Goal: Task Accomplishment & Management: Use online tool/utility

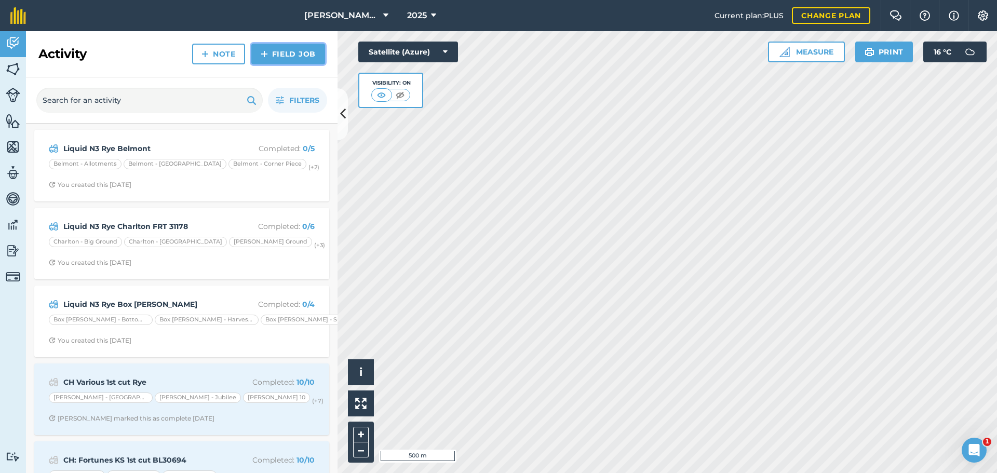
click at [282, 64] on link "Field Job" at bounding box center [288, 54] width 74 height 21
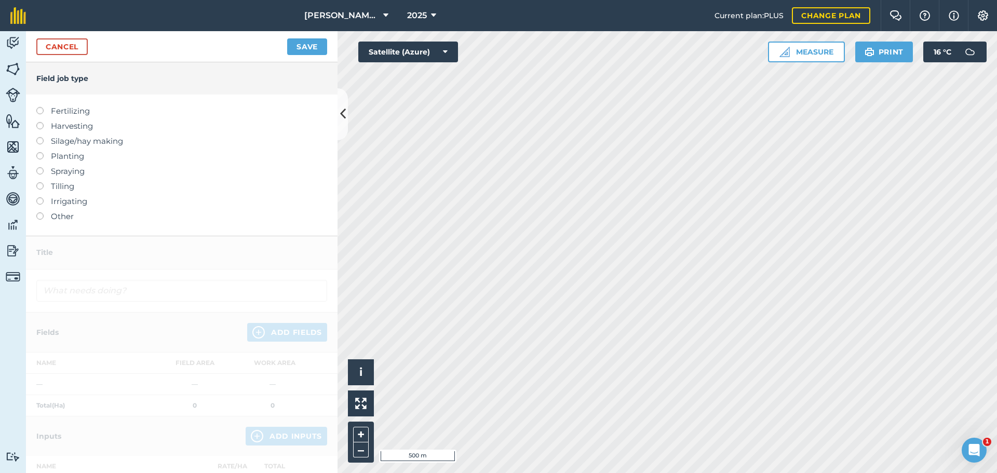
click at [43, 107] on label at bounding box center [43, 107] width 15 height 0
type input "Fertilizing"
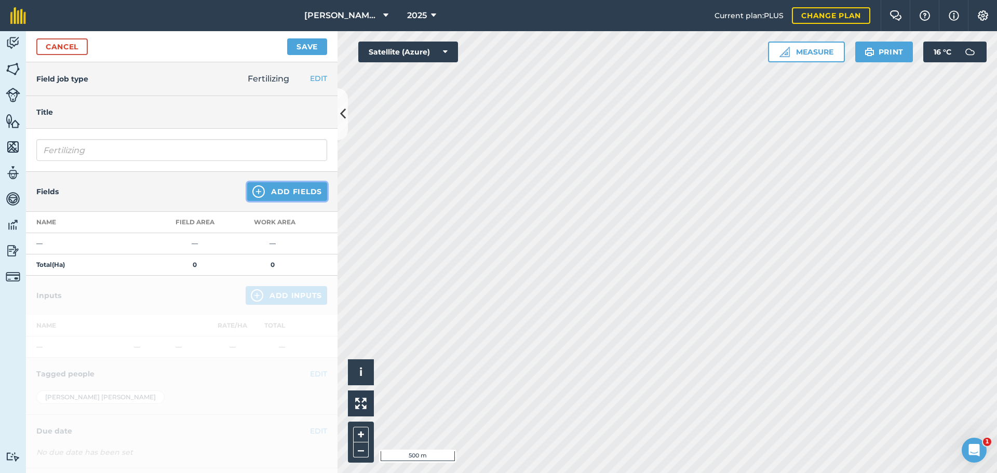
click at [300, 201] on button "Add Fields" at bounding box center [287, 191] width 80 height 19
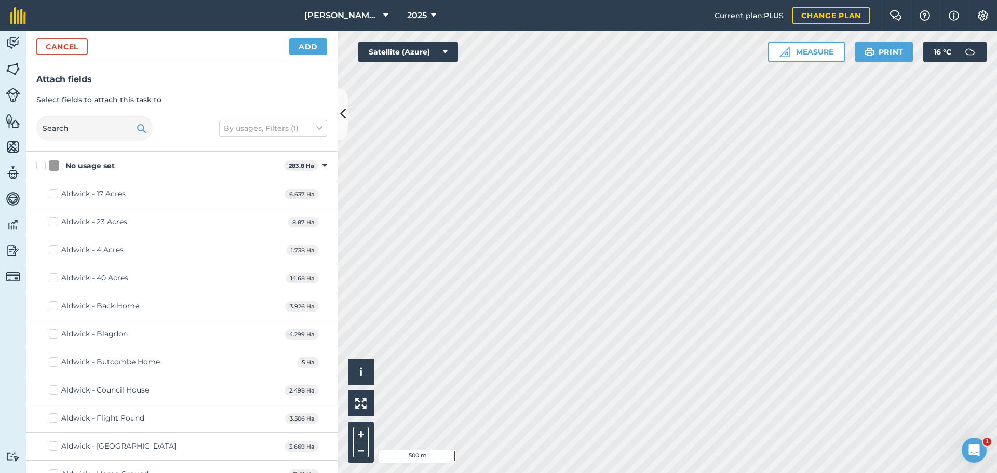
checkbox input "true"
drag, startPoint x: 310, startPoint y: 61, endPoint x: 332, endPoint y: 68, distance: 22.8
click at [310, 55] on button "Add" at bounding box center [308, 46] width 38 height 17
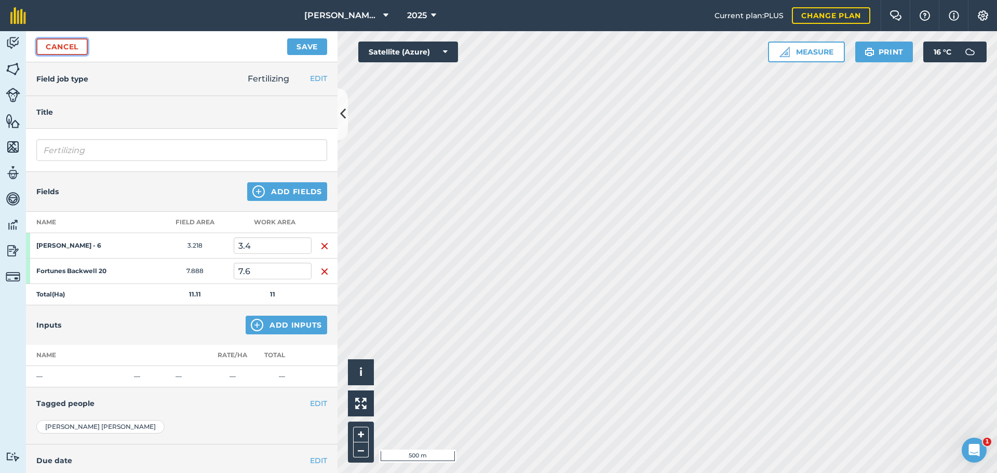
click at [82, 55] on link "Cancel" at bounding box center [61, 46] width 51 height 17
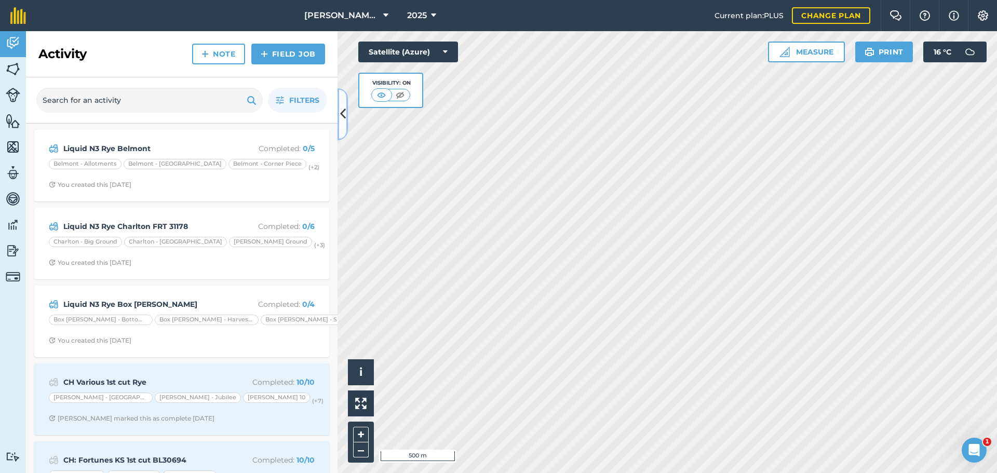
click at [342, 107] on icon at bounding box center [343, 114] width 6 height 18
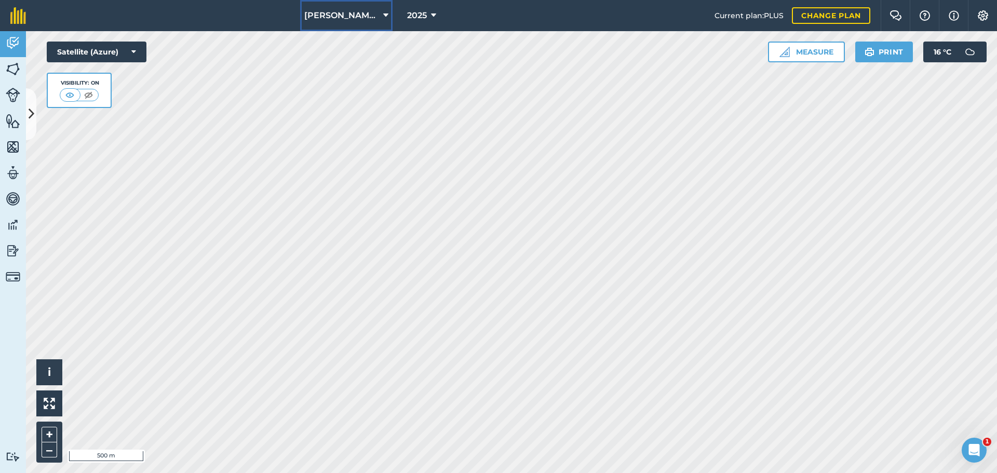
click at [358, 17] on button "Alvis Contracting" at bounding box center [346, 15] width 92 height 31
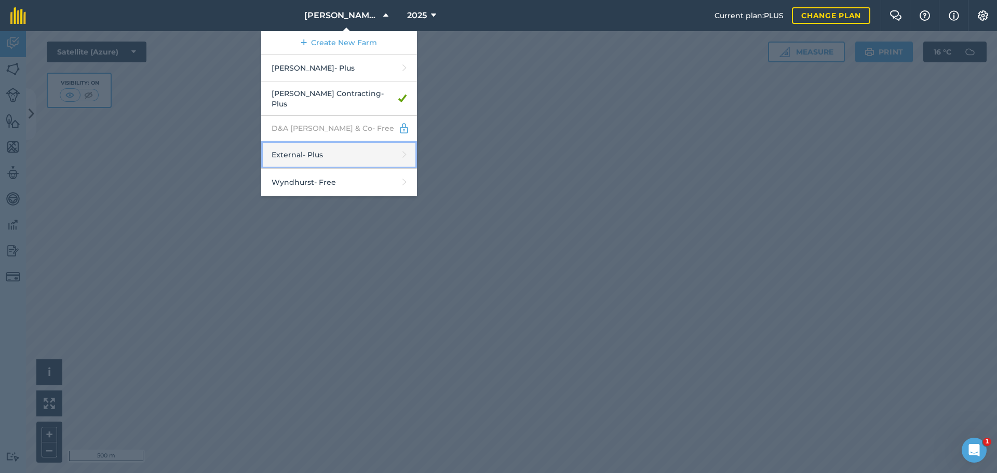
click at [300, 169] on link "External - Plus" at bounding box center [339, 155] width 156 height 28
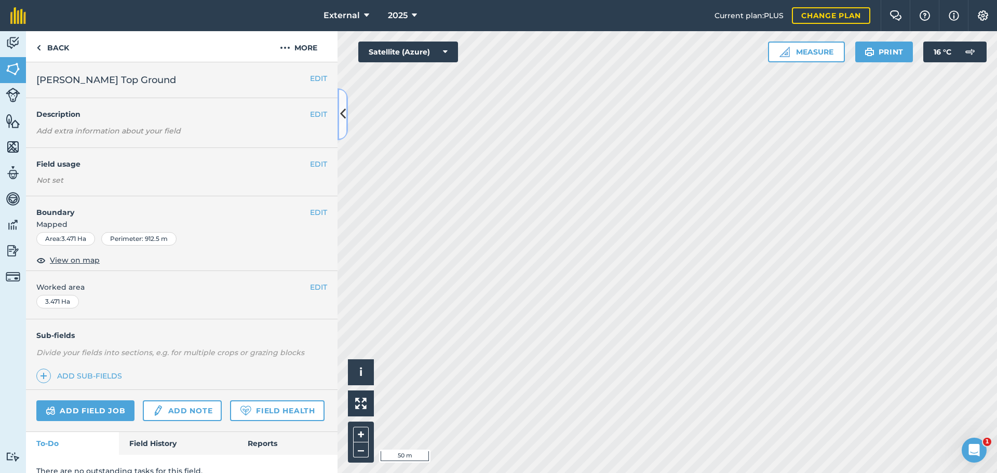
click at [347, 107] on button at bounding box center [342, 114] width 10 height 52
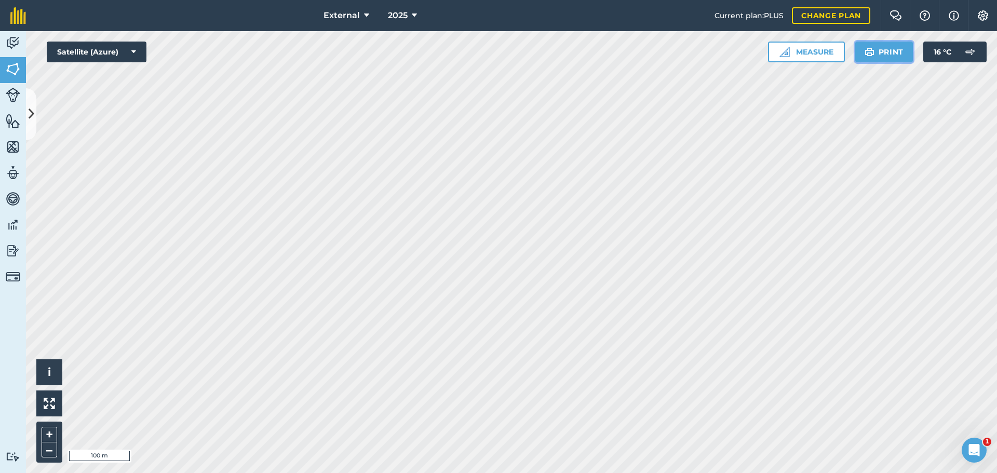
click at [876, 62] on button "Print" at bounding box center [884, 52] width 58 height 21
click at [857, 62] on button "Print" at bounding box center [884, 52] width 58 height 21
